Goal: Task Accomplishment & Management: Complete application form

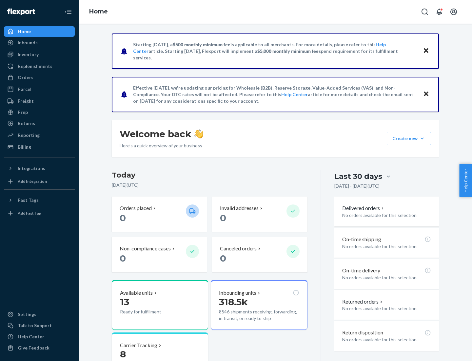
click at [422, 138] on button "Create new Create new inbound Create new order Create new product" at bounding box center [409, 138] width 44 height 13
click at [39, 43] on div "Inbounds" at bounding box center [39, 42] width 69 height 9
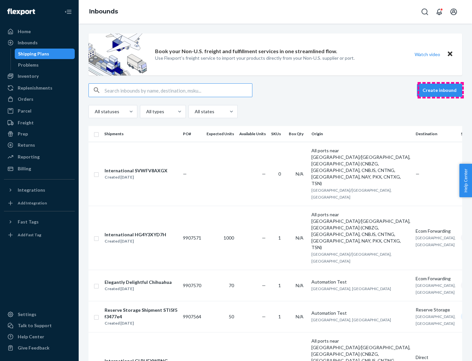
click at [440, 90] on button "Create inbound" at bounding box center [439, 90] width 45 height 13
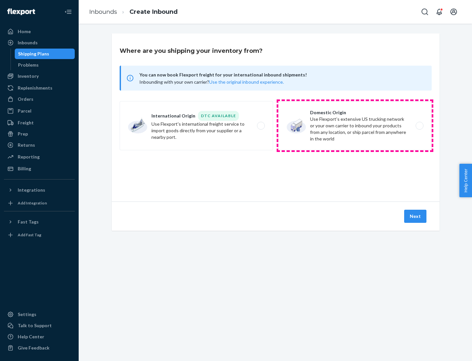
click at [355, 126] on label "Domestic Origin Use Flexport’s extensive US trucking network or your own carrie…" at bounding box center [354, 125] width 153 height 49
click at [419, 126] on input "Domestic Origin Use Flexport’s extensive US trucking network or your own carrie…" at bounding box center [421, 126] width 4 height 4
radio input "true"
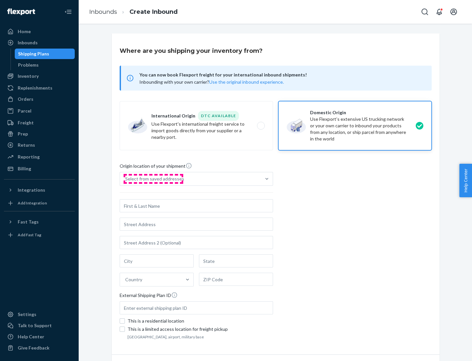
click at [153, 179] on div "Select from saved addresses" at bounding box center [154, 178] width 59 height 7
click at [126, 179] on input "Select from saved addresses" at bounding box center [125, 178] width 1 height 7
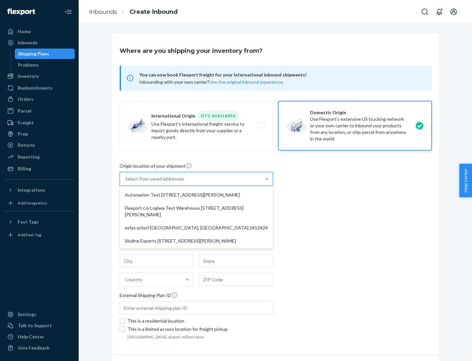
scroll to position [3, 0]
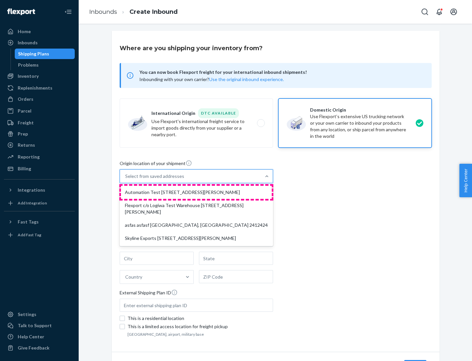
click at [196, 192] on div "Automation Test [STREET_ADDRESS][PERSON_NAME]" at bounding box center [196, 191] width 151 height 13
click at [126, 179] on input "option Automation Test [STREET_ADDRESS][PERSON_NAME] focused, 1 of 4. 4 results…" at bounding box center [125, 176] width 1 height 7
type input "Automation Test"
type input "9th Floor"
type input "[GEOGRAPHIC_DATA]"
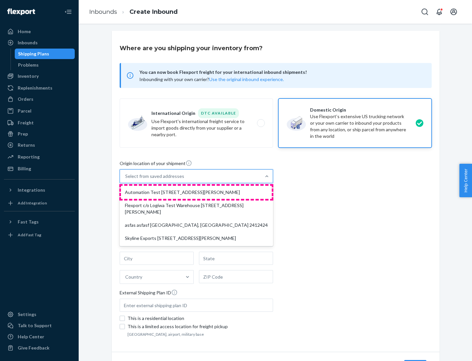
type input "CA"
type input "94104"
type input "[STREET_ADDRESS][PERSON_NAME]"
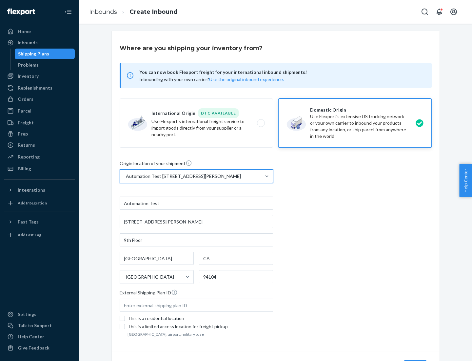
scroll to position [38, 0]
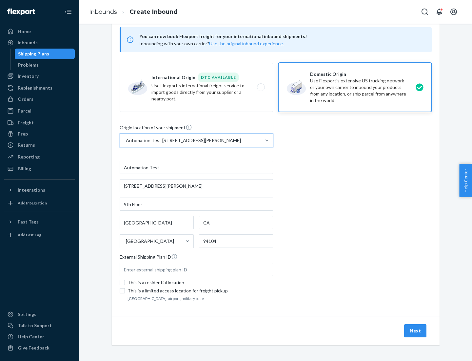
click at [416, 330] on button "Next" at bounding box center [415, 330] width 22 height 13
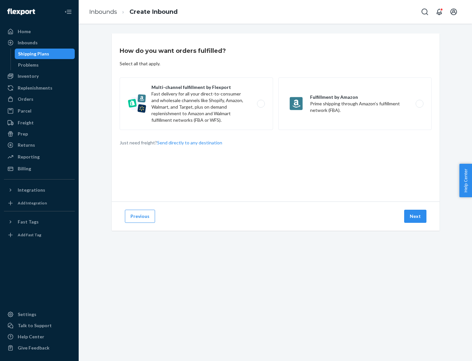
click at [196, 104] on label "Multi-channel fulfillment by Flexport Fast delivery for all your direct-to-cons…" at bounding box center [196, 103] width 153 height 52
click at [261, 104] on input "Multi-channel fulfillment by Flexport Fast delivery for all your direct-to-cons…" at bounding box center [263, 104] width 4 height 4
radio input "true"
click at [416, 216] on button "Next" at bounding box center [415, 215] width 22 height 13
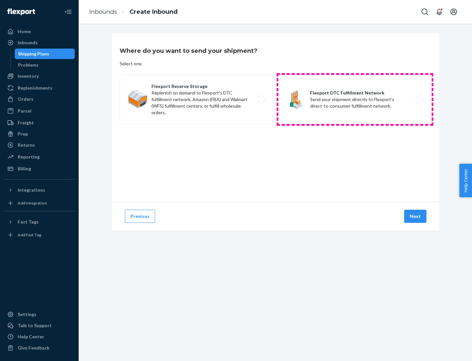
click at [355, 99] on label "Flexport DTC Fulfillment Network Send your shipment directly to Flexport's dire…" at bounding box center [354, 99] width 153 height 49
click at [419, 99] on input "Flexport DTC Fulfillment Network Send your shipment directly to Flexport's dire…" at bounding box center [421, 99] width 4 height 4
radio input "true"
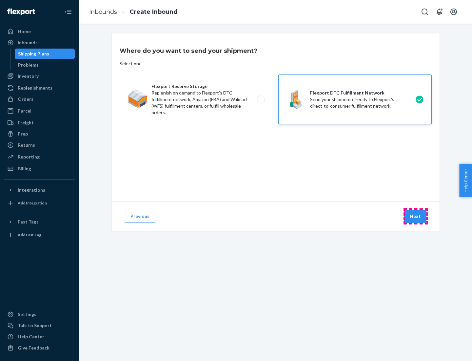
click at [416, 216] on button "Next" at bounding box center [415, 215] width 22 height 13
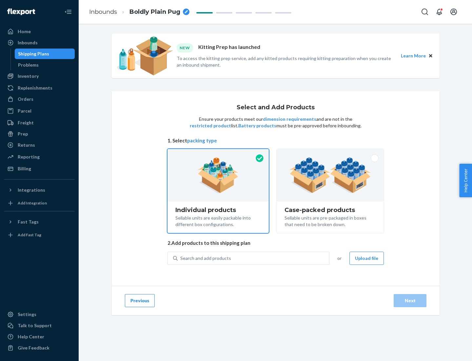
click at [330, 175] on img at bounding box center [330, 175] width 82 height 36
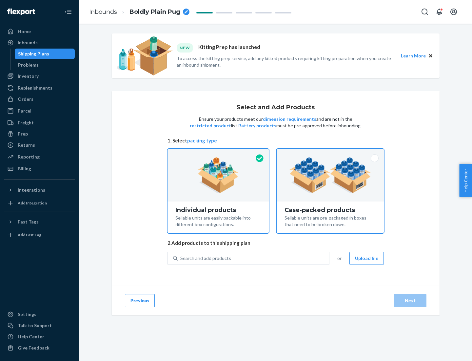
click at [330, 153] on input "Case-packed products Sellable units are pre-packaged in boxes that need to be b…" at bounding box center [330, 151] width 4 height 4
radio input "true"
radio input "false"
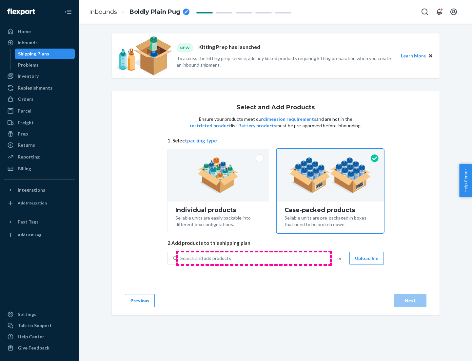
click at [254, 258] on div "Search and add products" at bounding box center [253, 258] width 151 height 12
click at [181, 258] on input "Search and add products" at bounding box center [180, 258] width 1 height 7
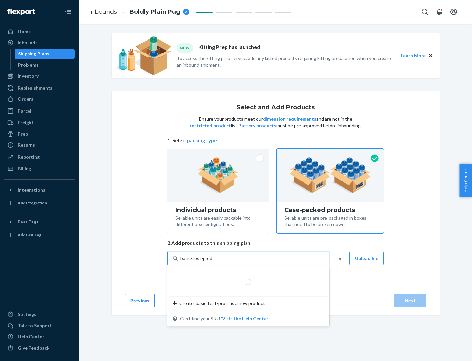
type input "basic-test-product-1"
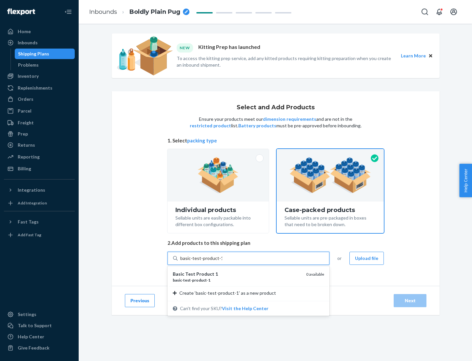
click at [237, 280] on div "basic - test - product - 1" at bounding box center [237, 280] width 128 height 6
click at [222, 261] on input "basic-test-product-1" at bounding box center [201, 258] width 42 height 7
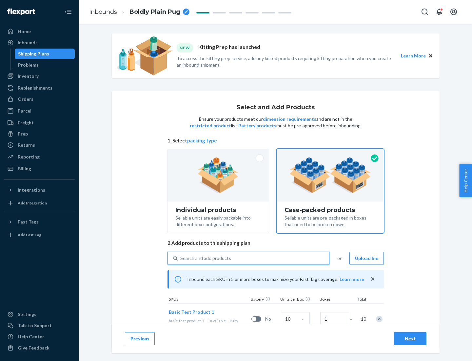
scroll to position [24, 0]
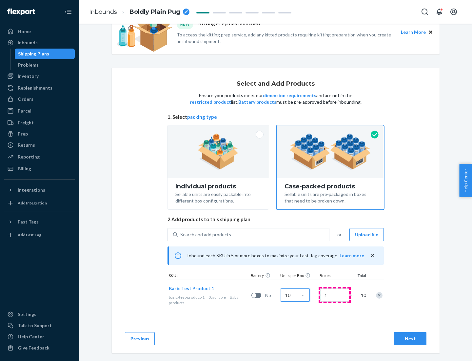
type input "10"
type input "7"
click at [410, 338] on div "Next" at bounding box center [410, 338] width 22 height 7
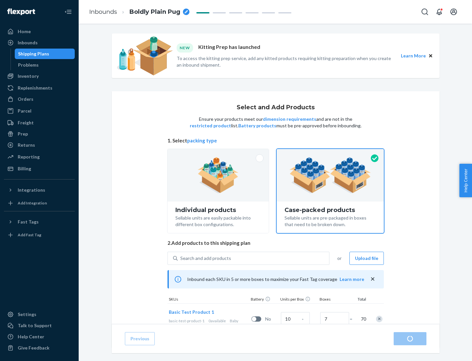
radio input "true"
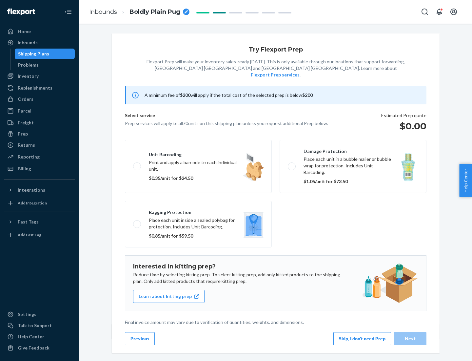
scroll to position [2, 0]
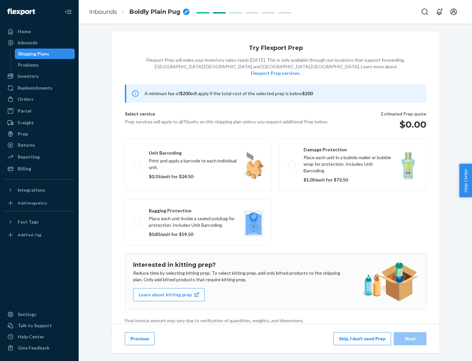
click at [198, 209] on label "Bagging protection Place each unit inside a sealed polybag for protection. Incl…" at bounding box center [198, 222] width 147 height 47
click at [137, 220] on input "Bagging protection Place each unit inside a sealed polybag for protection. Incl…" at bounding box center [135, 222] width 4 height 4
checkbox input "true"
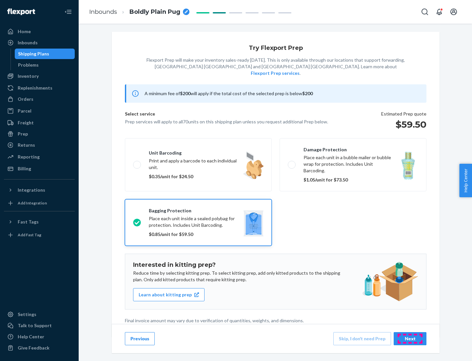
click at [410, 338] on div "Next" at bounding box center [410, 338] width 22 height 7
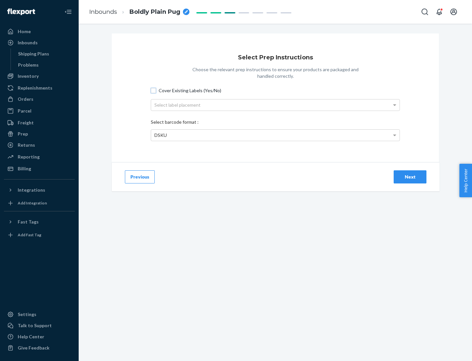
click at [153, 90] on input "Cover Existing Labels (Yes/No)" at bounding box center [153, 90] width 5 height 5
checkbox input "true"
click at [275, 105] on div "Select label placement" at bounding box center [275, 104] width 248 height 11
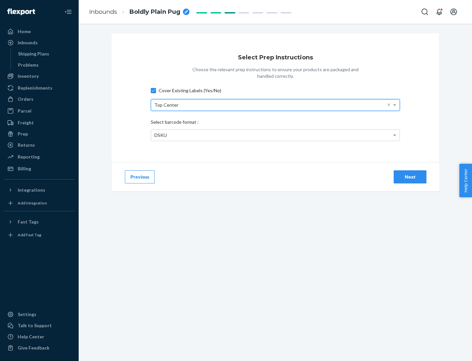
click at [275, 135] on div "DSKU" at bounding box center [275, 134] width 248 height 11
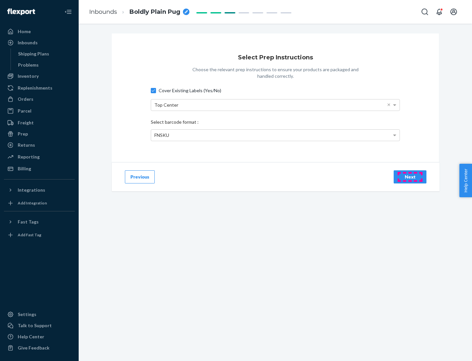
click at [410, 176] on div "Next" at bounding box center [410, 176] width 22 height 7
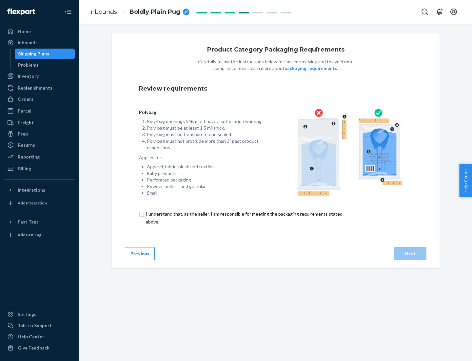
click at [244, 217] on input "checkbox" at bounding box center [248, 218] width 218 height 16
checkbox input "true"
click at [410, 253] on div "Next" at bounding box center [410, 253] width 22 height 7
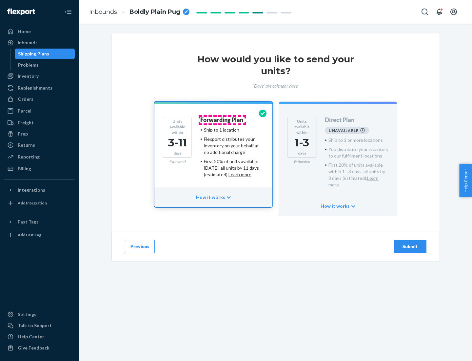
click at [222, 120] on h4 "Forwarding Plan" at bounding box center [221, 120] width 43 height 7
click at [410, 243] on div "Submit" at bounding box center [410, 246] width 22 height 7
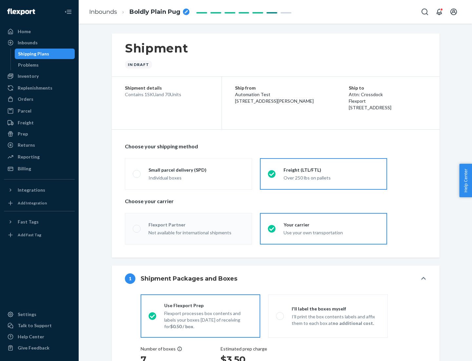
radio input "true"
radio input "false"
radio input "true"
radio input "false"
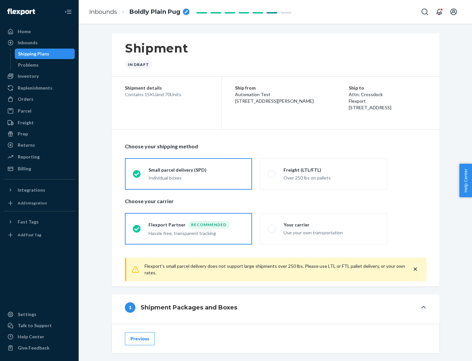
click at [196, 177] on div "Individual boxes" at bounding box center [196, 177] width 96 height 7
click at [137, 176] on input "Small parcel delivery (SPD) Individual boxes" at bounding box center [135, 173] width 4 height 4
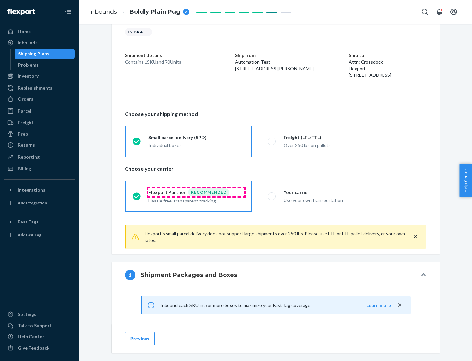
click at [196, 192] on div "Recommended" at bounding box center [208, 192] width 41 height 8
click at [137, 194] on input "Flexport Partner Recommended Hassle free, transparent tracking" at bounding box center [135, 196] width 4 height 4
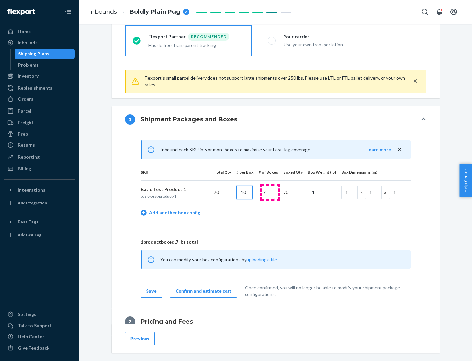
type input "10"
type input "7"
type input "1"
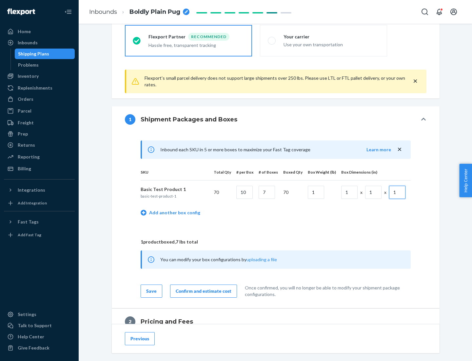
scroll to position [286, 0]
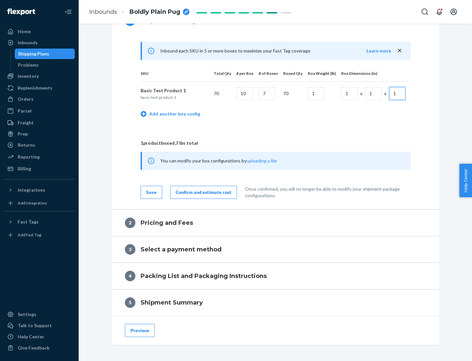
type input "1"
click at [202, 192] on div "Confirm and estimate cost" at bounding box center [204, 192] width 56 height 7
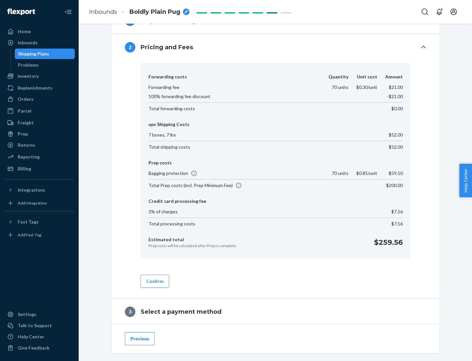
scroll to position [375, 0]
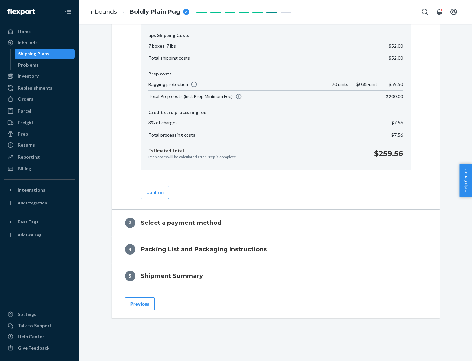
click at [154, 192] on button "Confirm" at bounding box center [155, 191] width 29 height 13
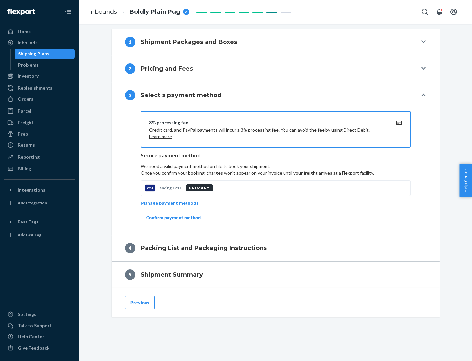
scroll to position [265, 0]
click at [173, 217] on div "Confirm payment method" at bounding box center [173, 217] width 54 height 7
